Goal: Communication & Community: Answer question/provide support

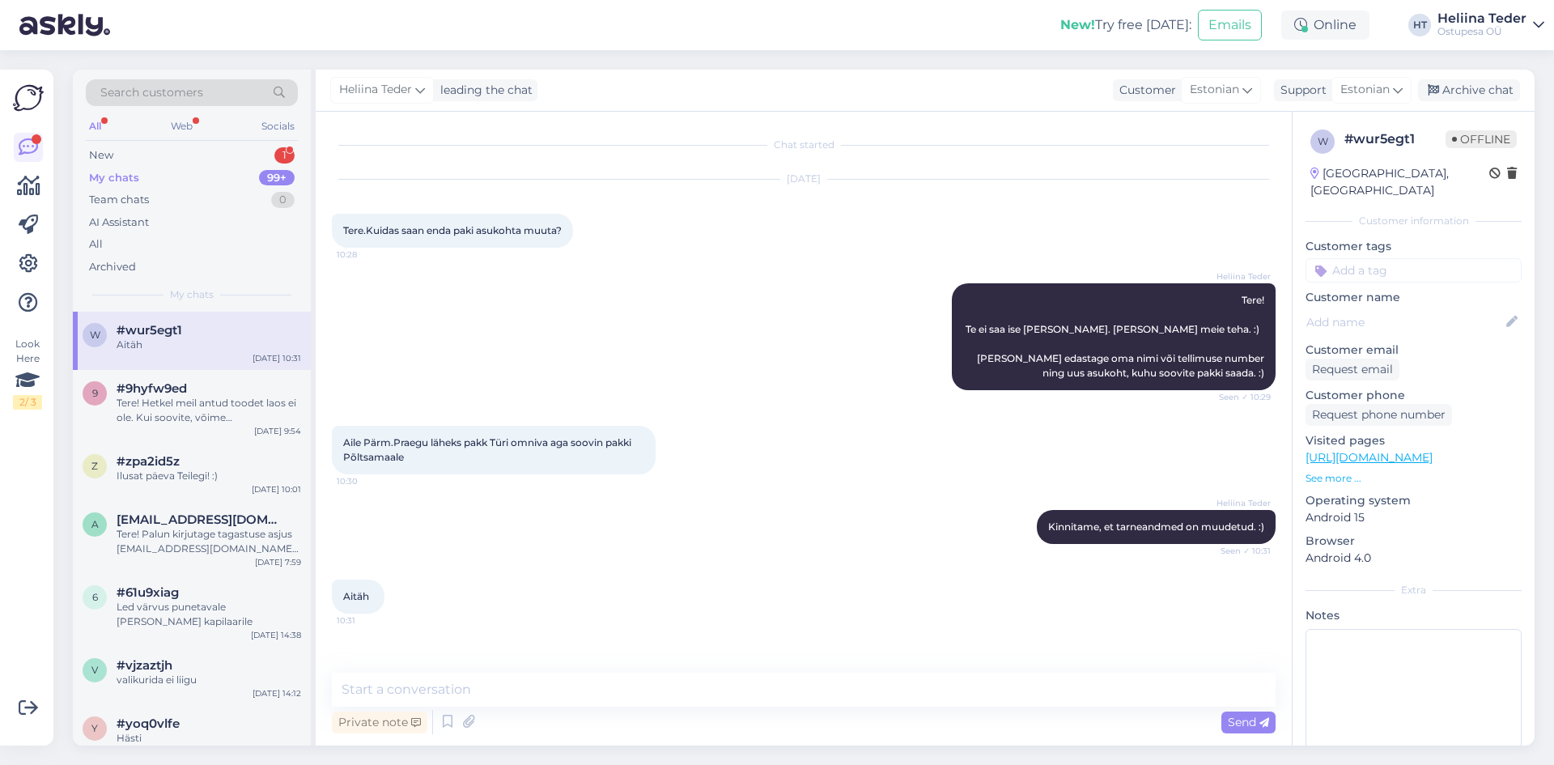
click at [132, 170] on div "My chats" at bounding box center [114, 178] width 50 height 16
click at [125, 151] on div "New 1" at bounding box center [192, 155] width 212 height 23
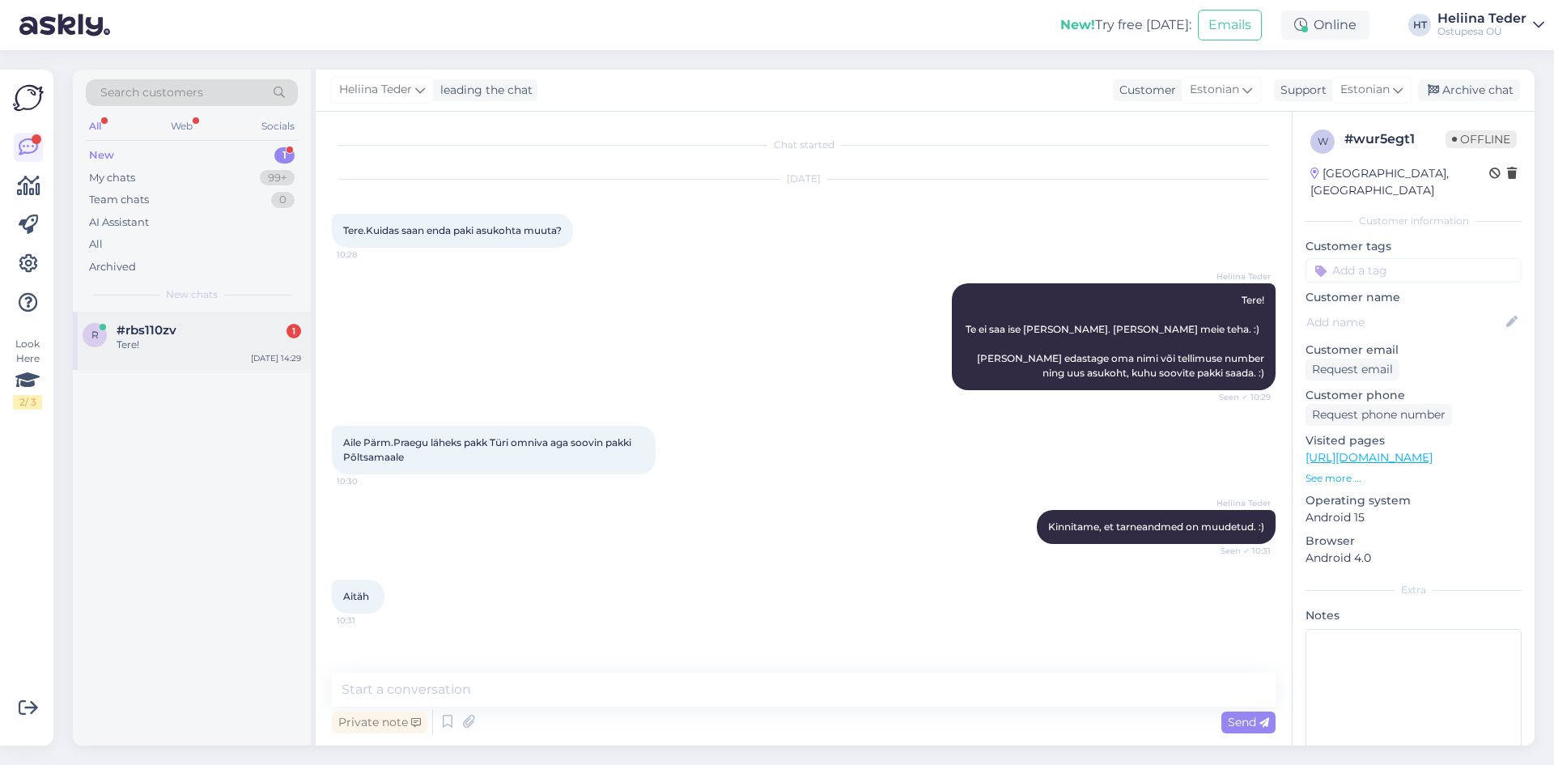
click at [172, 333] on span "#rbs110zv" at bounding box center [147, 330] width 60 height 15
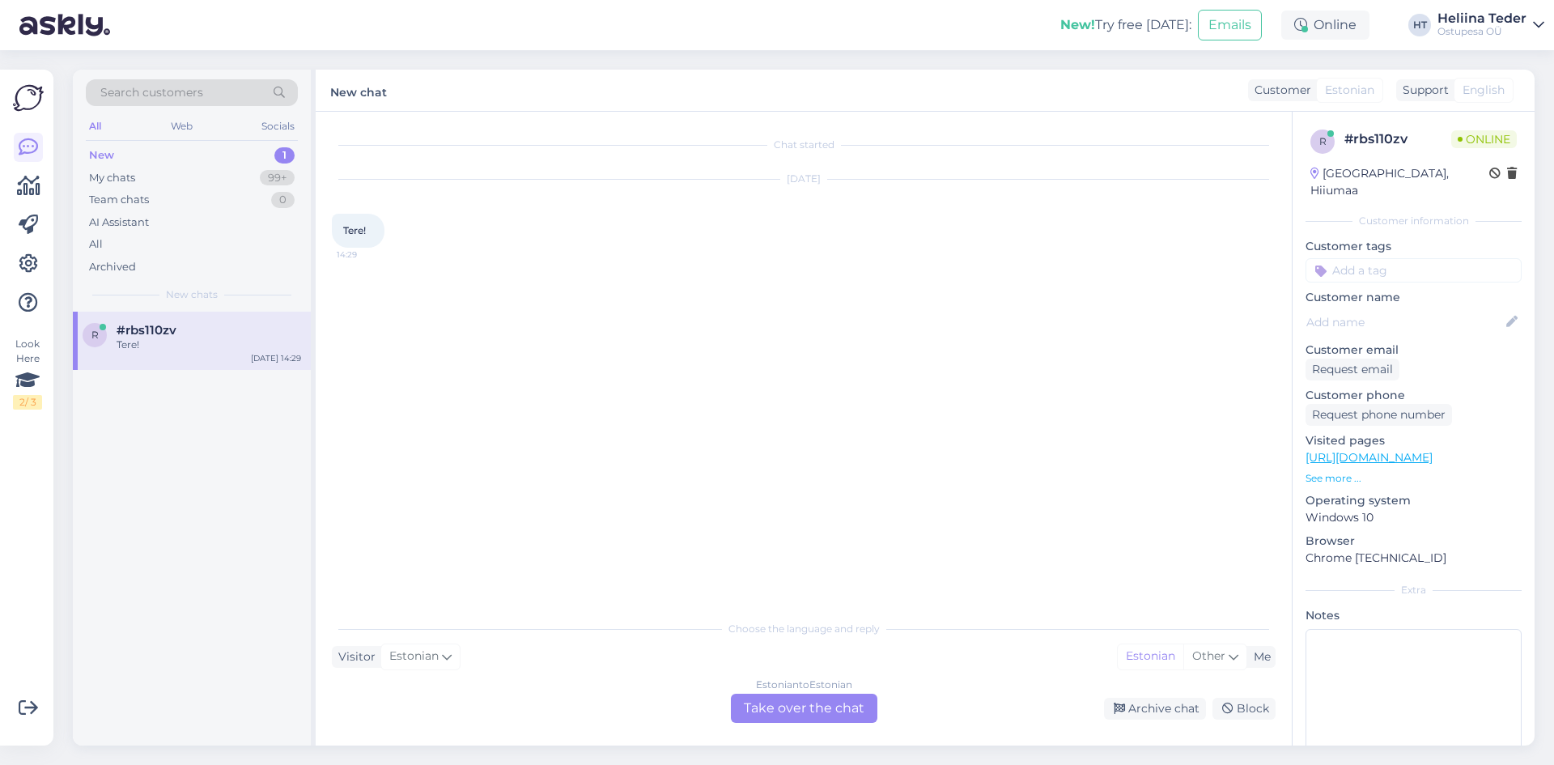
click at [813, 698] on div "Estonian to Estonian Take over the chat" at bounding box center [804, 708] width 146 height 29
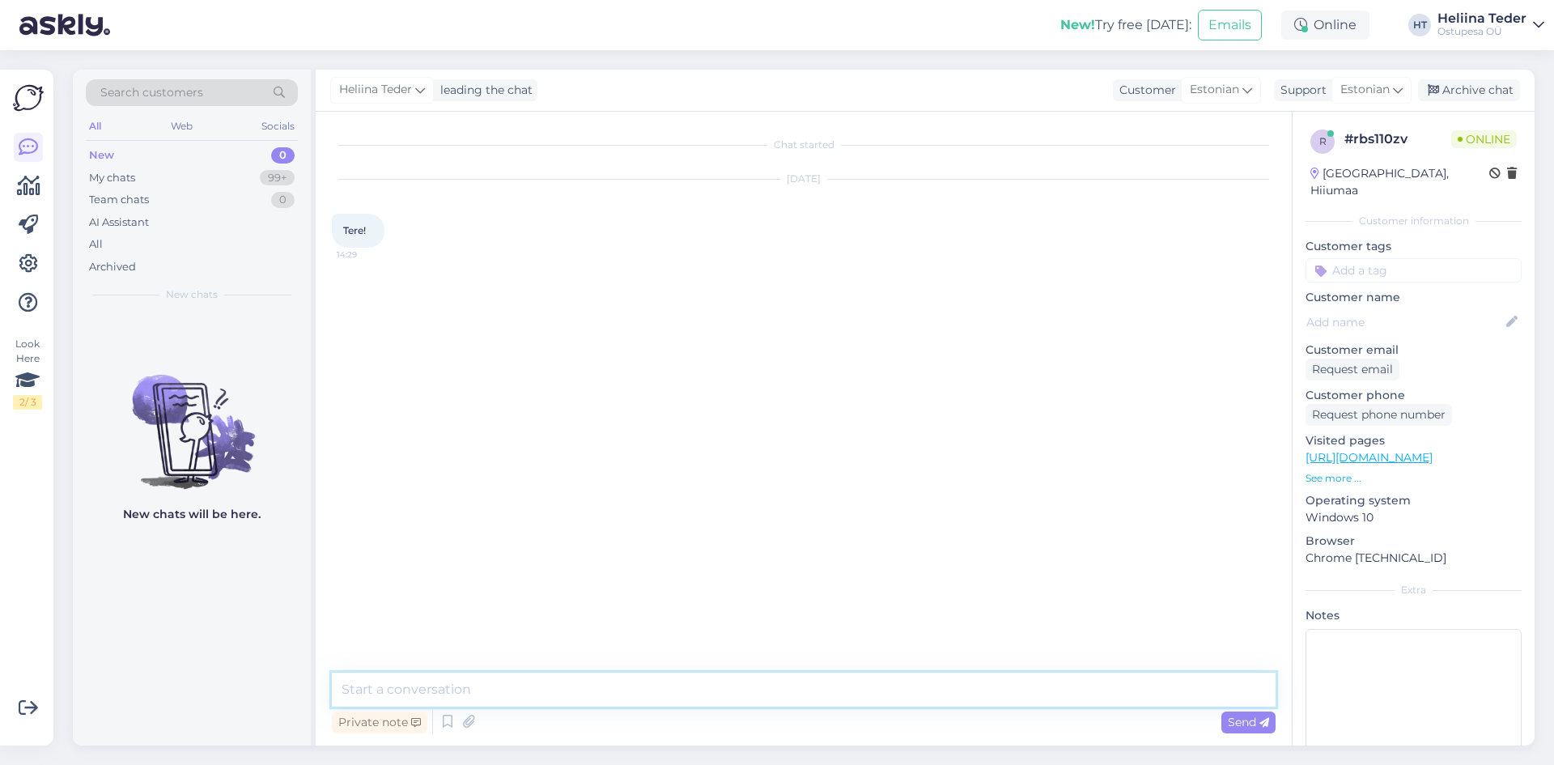
click at [592, 697] on textarea at bounding box center [804, 690] width 944 height 34
type textarea "Tere! :)"
click at [444, 691] on textarea at bounding box center [804, 690] width 944 height 34
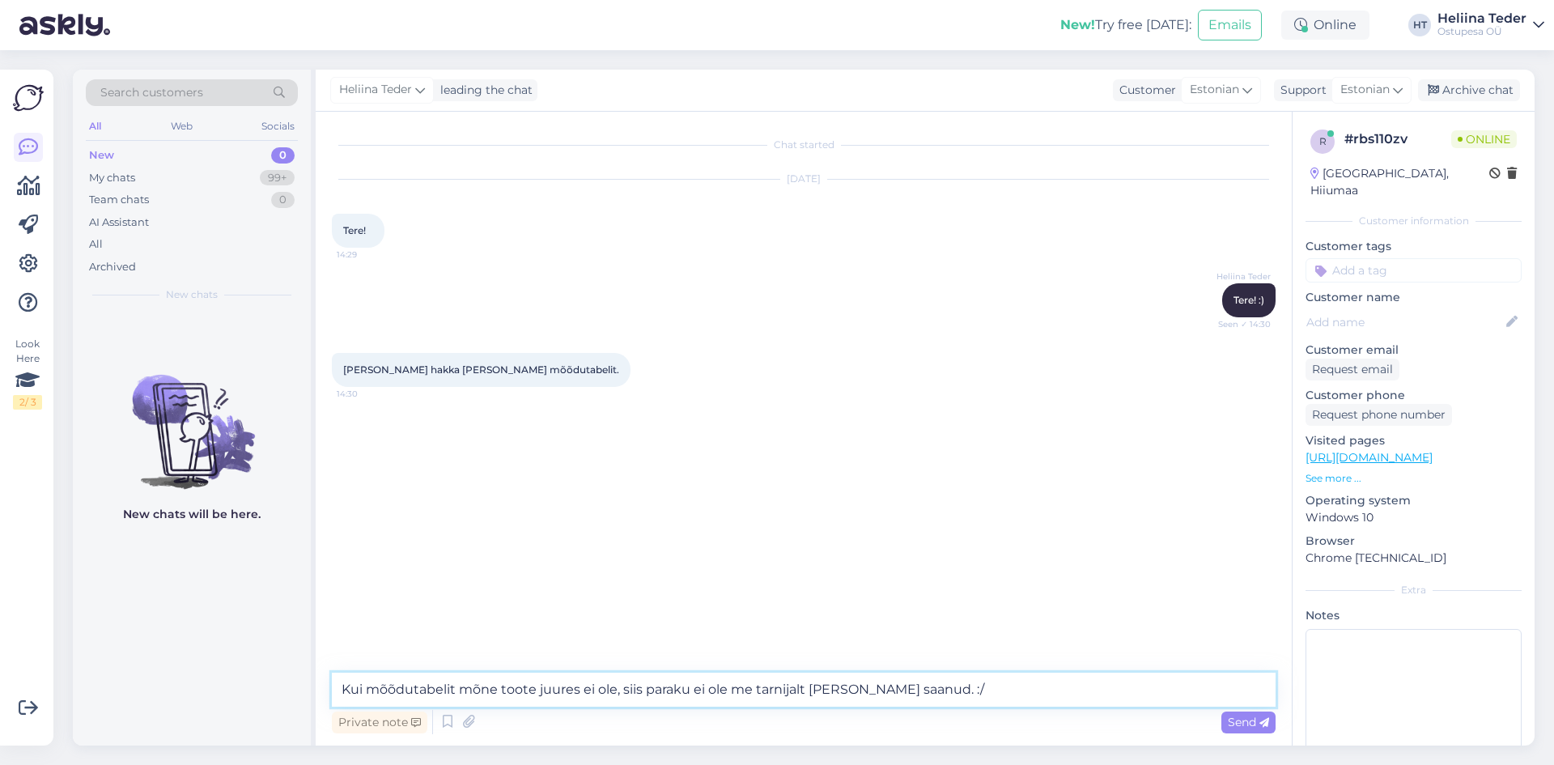
type textarea "Kui mõõdutabelit mõne toote juures ei ole, siis paraku ei ole me tarnijalt [PER…"
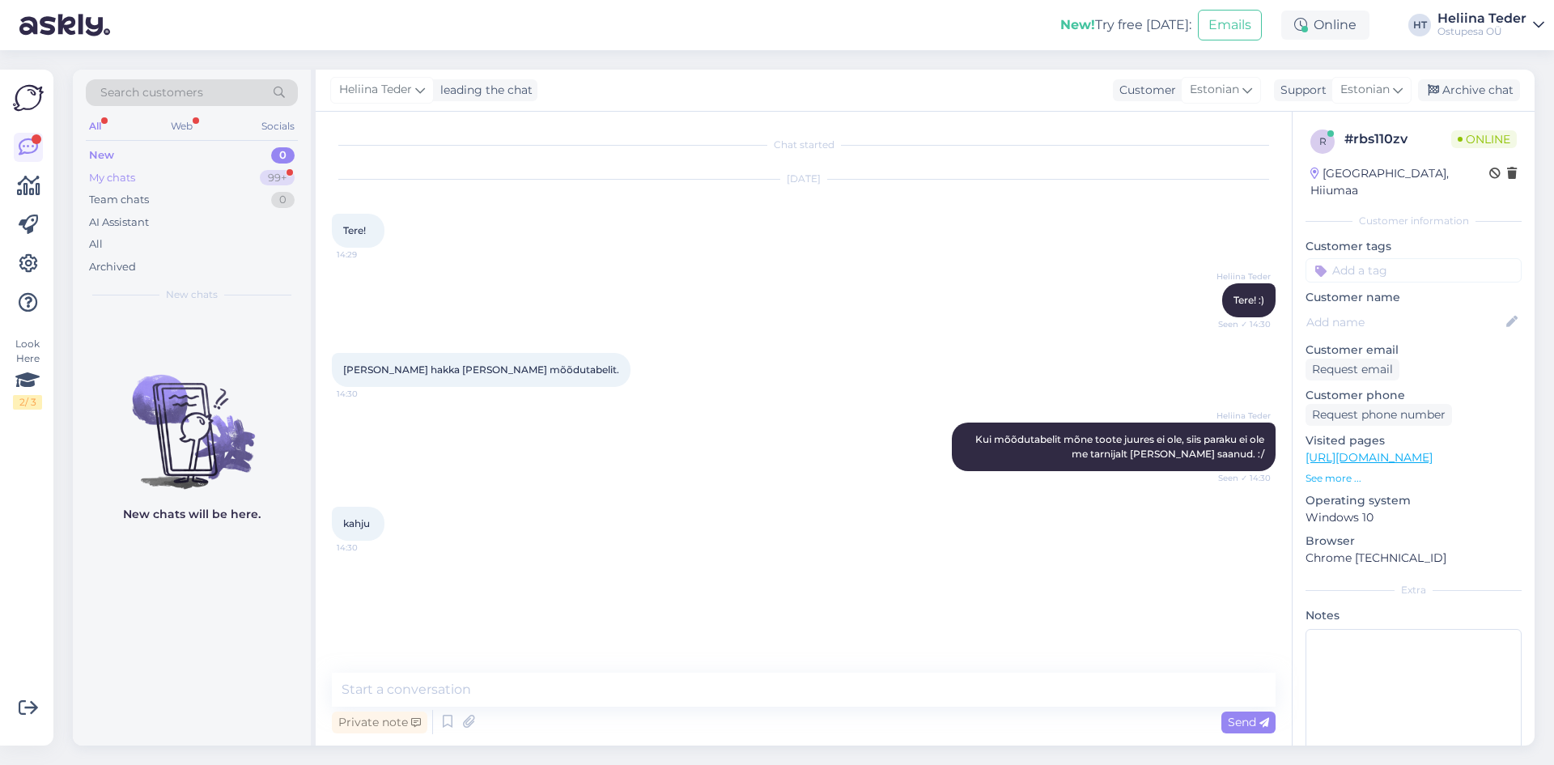
click at [129, 187] on div "My chats 99+" at bounding box center [192, 178] width 212 height 23
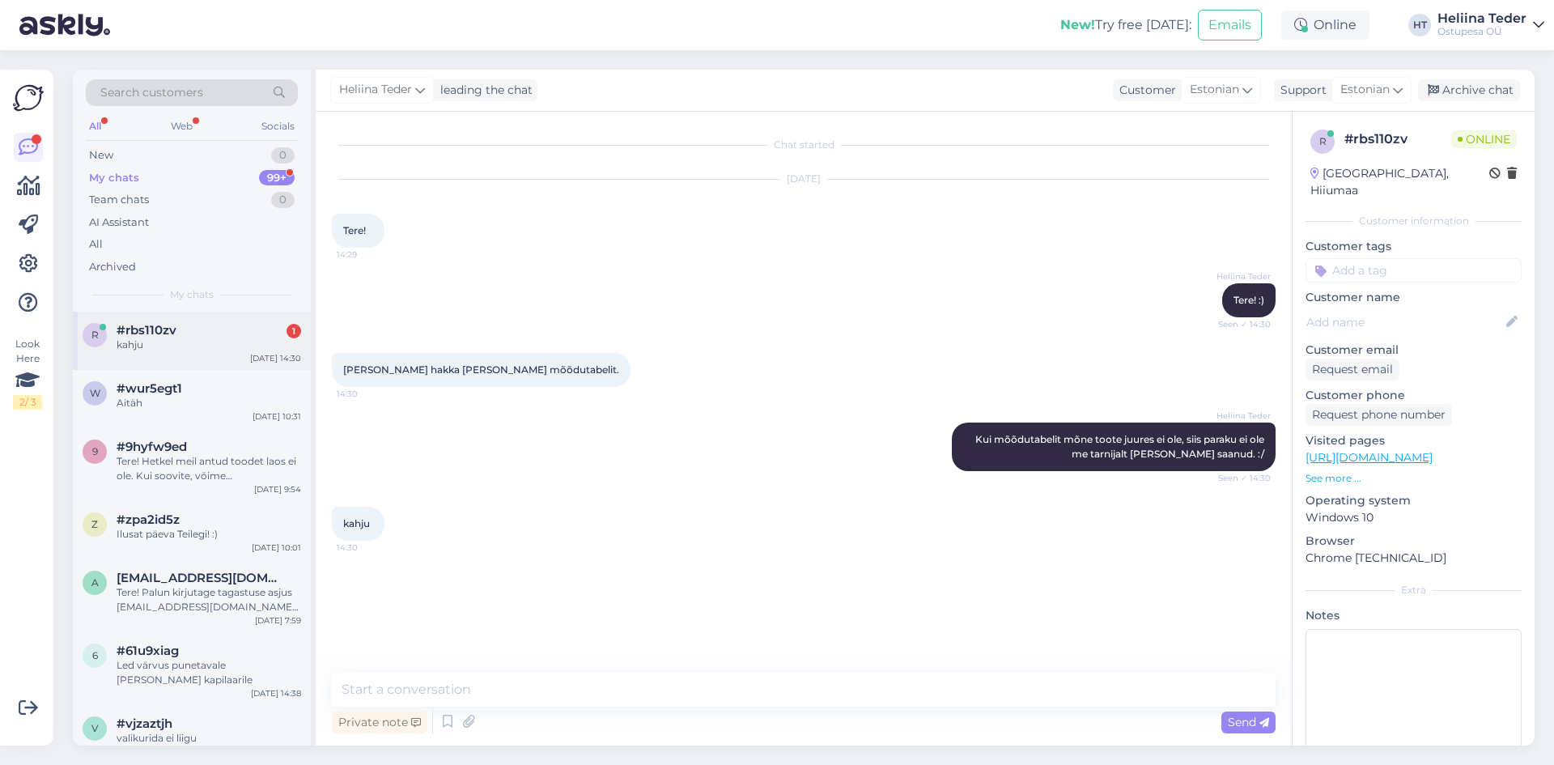
click at [169, 337] on span "#rbs110zv" at bounding box center [147, 330] width 60 height 15
